Goal: Task Accomplishment & Management: Use online tool/utility

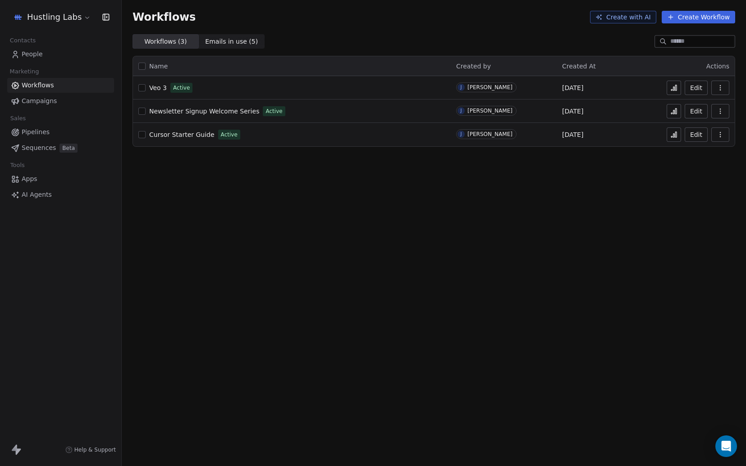
click at [194, 178] on div "Workflows Create with AI Create Workflow Workflows ( 3 ) Workflows ( 3 ) Emails…" at bounding box center [434, 233] width 624 height 466
click at [674, 91] on icon at bounding box center [673, 87] width 7 height 7
click at [675, 86] on icon at bounding box center [673, 87] width 7 height 7
